Goal: Information Seeking & Learning: Learn about a topic

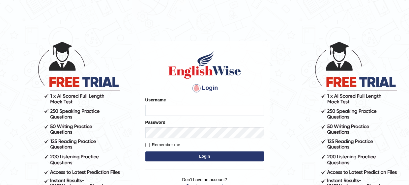
type input "Mahak_a24"
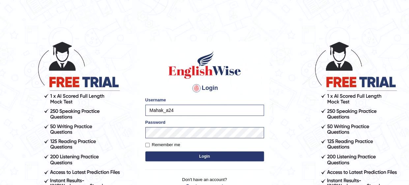
click at [187, 160] on button "Login" at bounding box center [204, 157] width 119 height 10
click at [186, 157] on button "Login" at bounding box center [204, 157] width 119 height 10
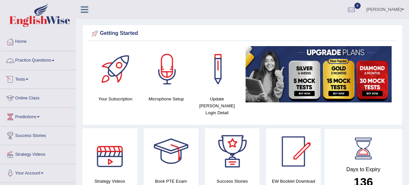
click at [47, 61] on link "Practice Questions" at bounding box center [37, 59] width 75 height 16
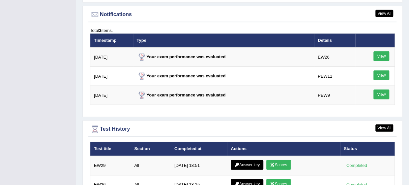
scroll to position [804, 0]
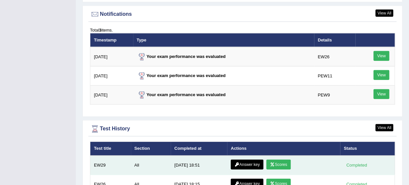
click at [249, 160] on link "Answer key" at bounding box center [247, 165] width 33 height 10
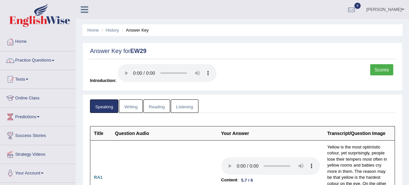
click at [159, 104] on link "Reading" at bounding box center [156, 106] width 26 height 14
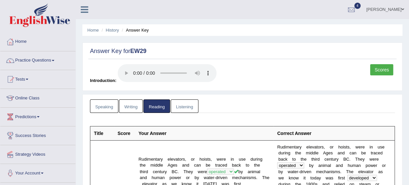
click at [185, 101] on link "Listening" at bounding box center [185, 106] width 28 height 14
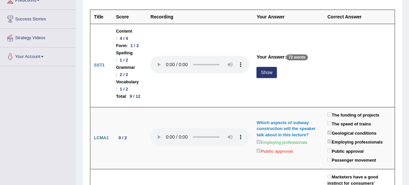
scroll to position [116, 0]
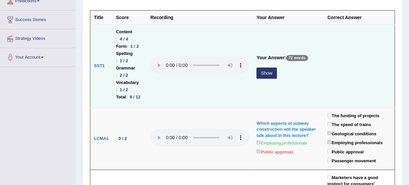
click at [276, 68] on button "Show" at bounding box center [266, 73] width 20 height 11
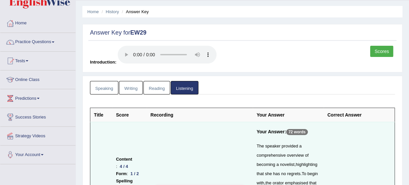
scroll to position [0, 0]
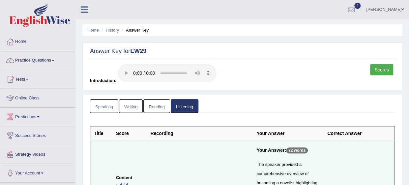
click at [107, 109] on link "Speaking" at bounding box center [104, 106] width 28 height 14
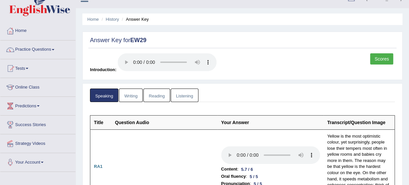
scroll to position [32, 0]
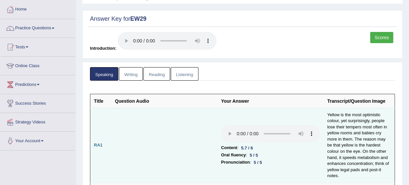
click at [198, 127] on td at bounding box center [164, 145] width 106 height 75
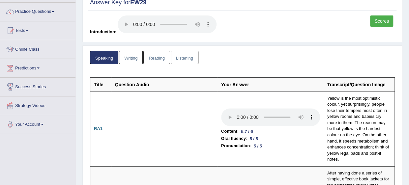
scroll to position [0, 0]
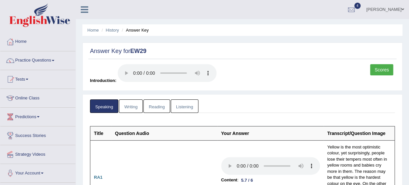
click at [183, 107] on link "Listening" at bounding box center [185, 106] width 28 height 14
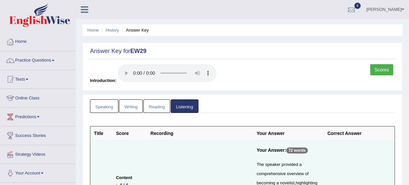
click at [130, 108] on link "Writing" at bounding box center [131, 106] width 24 height 14
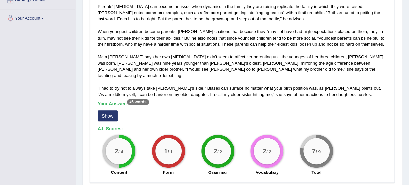
scroll to position [150, 0]
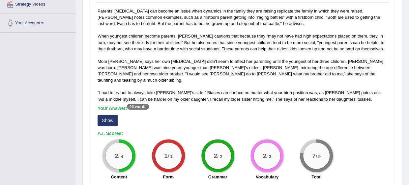
click at [113, 115] on button "Show" at bounding box center [108, 120] width 20 height 11
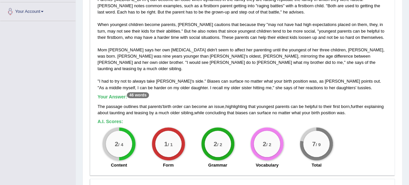
scroll to position [163, 0]
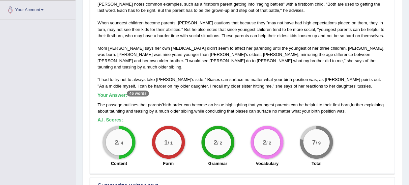
click at [186, 102] on span "can" at bounding box center [186, 104] width 7 height 5
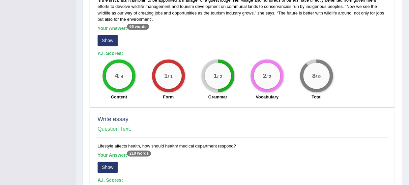
scroll to position [400, 0]
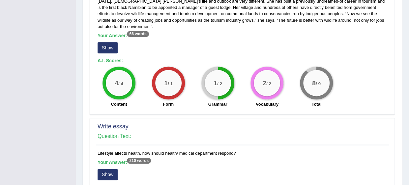
click at [111, 42] on button "Show" at bounding box center [108, 47] width 20 height 11
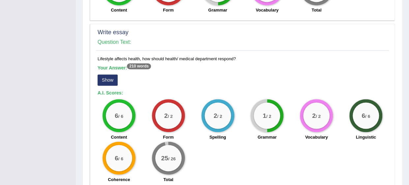
scroll to position [534, 0]
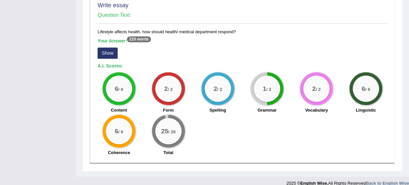
click at [108, 49] on button "Show" at bounding box center [108, 52] width 20 height 11
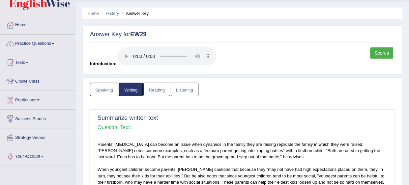
scroll to position [0, 0]
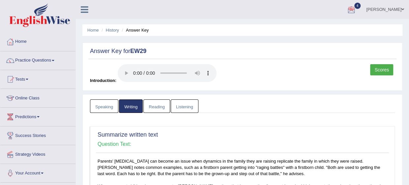
click at [382, 73] on link "Scores" at bounding box center [381, 69] width 23 height 11
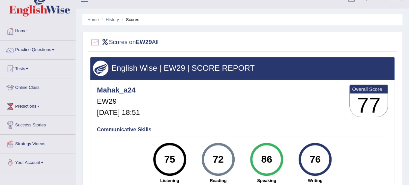
scroll to position [13, 0]
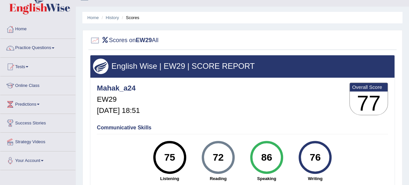
click at [54, 48] on span at bounding box center [53, 47] width 3 height 1
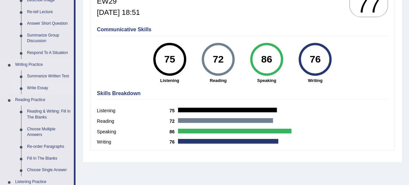
click at [35, 86] on link "Write Essay" at bounding box center [49, 88] width 50 height 12
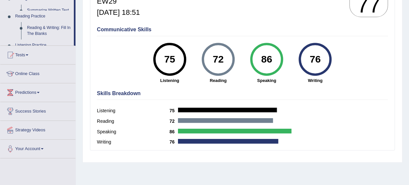
scroll to position [124, 0]
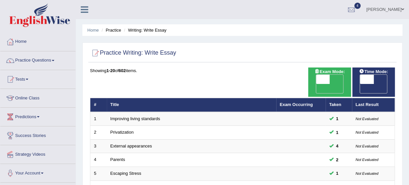
checkbox input "true"
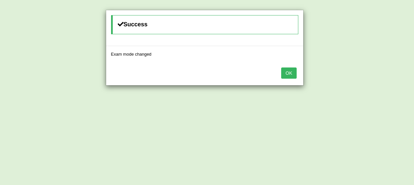
click at [283, 73] on button "OK" at bounding box center [288, 73] width 15 height 11
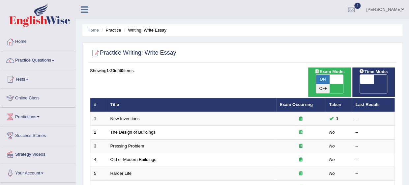
checkbox input "true"
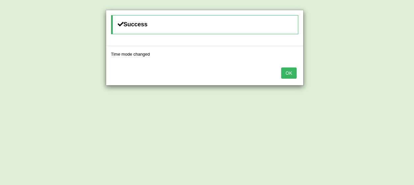
click at [292, 74] on button "OK" at bounding box center [288, 73] width 15 height 11
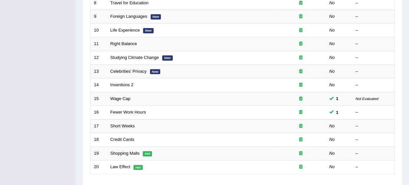
scroll to position [248, 0]
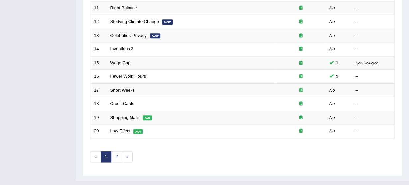
click at [116, 152] on link "2" at bounding box center [116, 157] width 11 height 11
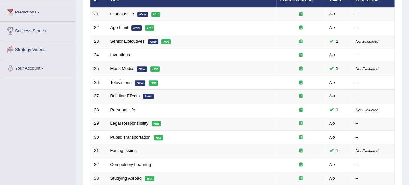
scroll to position [248, 0]
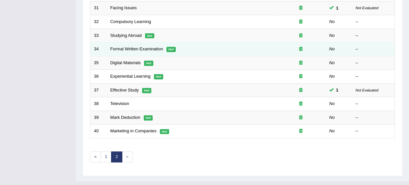
click at [106, 152] on link "1" at bounding box center [105, 157] width 11 height 11
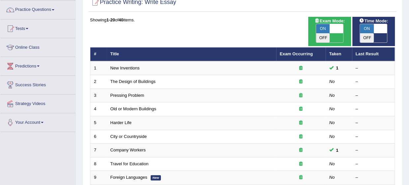
scroll to position [53, 0]
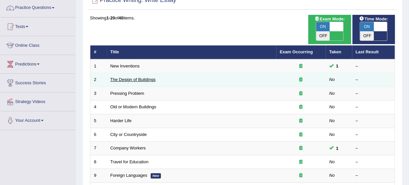
click at [123, 77] on link "The Design of Buildings" at bounding box center [132, 79] width 45 height 5
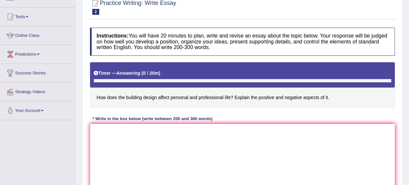
scroll to position [64, 0]
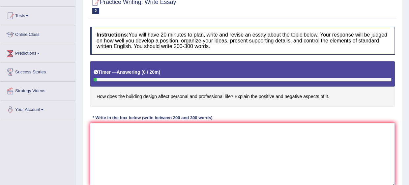
drag, startPoint x: 0, startPoint y: 0, endPoint x: 305, endPoint y: 176, distance: 352.3
click at [305, 176] on textarea at bounding box center [242, 155] width 305 height 64
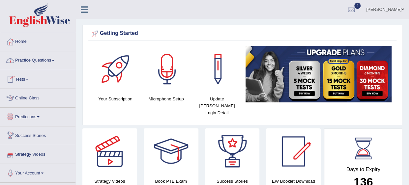
click at [22, 76] on link "Tests" at bounding box center [37, 78] width 75 height 16
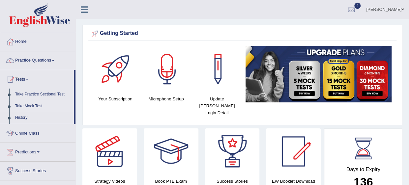
click at [30, 105] on link "Take Mock Test" at bounding box center [43, 106] width 62 height 12
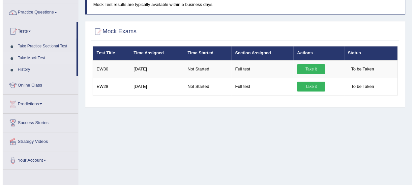
scroll to position [52, 0]
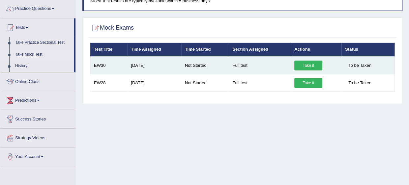
click at [312, 65] on link "Take it" at bounding box center [308, 66] width 28 height 10
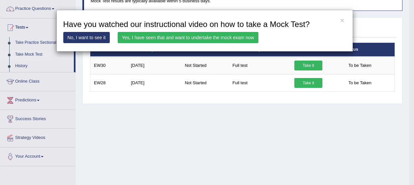
click at [130, 37] on link "Yes, I have seen that and want to undertake the mock exam now" at bounding box center [188, 37] width 141 height 11
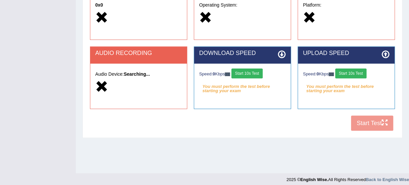
scroll to position [161, 0]
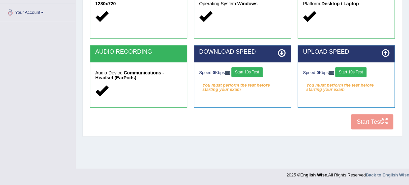
click at [260, 67] on button "Start 10s Test" at bounding box center [246, 72] width 31 height 10
click at [263, 70] on button "Start 10s Test" at bounding box center [251, 72] width 31 height 10
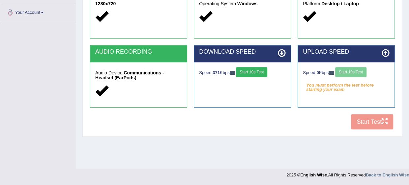
click at [254, 67] on button "Start 10s Test" at bounding box center [251, 72] width 31 height 10
click at [255, 71] on button "Start 10s Test" at bounding box center [251, 72] width 31 height 10
click at [360, 73] on button "Start 10s Test" at bounding box center [350, 72] width 31 height 10
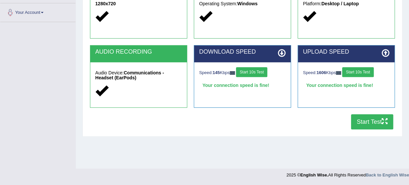
click at [367, 119] on button "Start Test" at bounding box center [372, 121] width 42 height 15
click at [262, 70] on button "Start 10s Test" at bounding box center [251, 72] width 31 height 10
click at [260, 73] on button "Start 10s Test" at bounding box center [253, 72] width 31 height 10
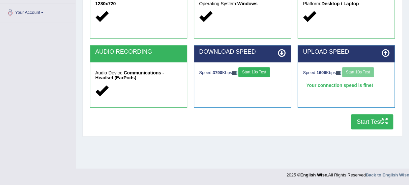
click at [249, 69] on button "Start 10s Test" at bounding box center [253, 72] width 31 height 10
click at [361, 69] on button "Start 10s Test" at bounding box center [357, 72] width 31 height 10
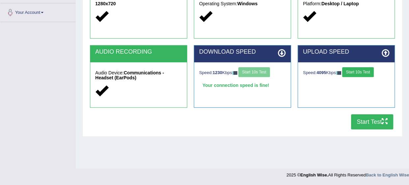
click at [361, 69] on button "Start 10s Test" at bounding box center [357, 72] width 31 height 10
click at [362, 123] on button "Start Test" at bounding box center [372, 121] width 42 height 15
